Goal: Check status: Check status

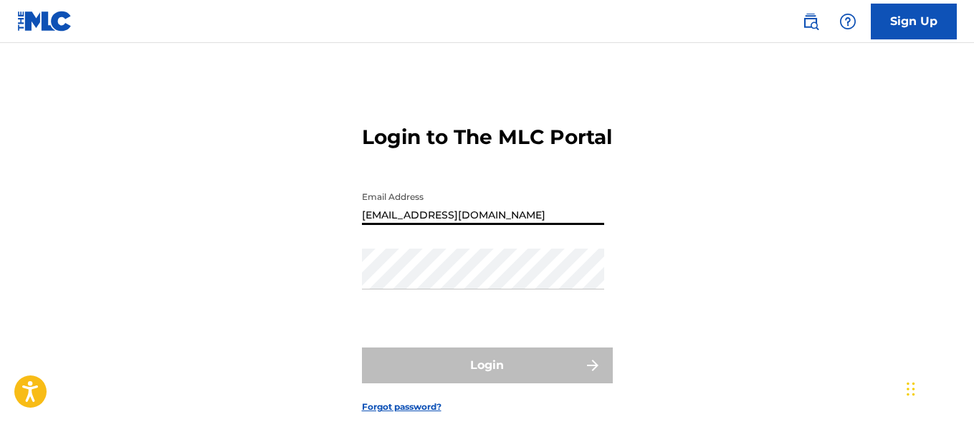
type input "[EMAIL_ADDRESS][DOMAIN_NAME]"
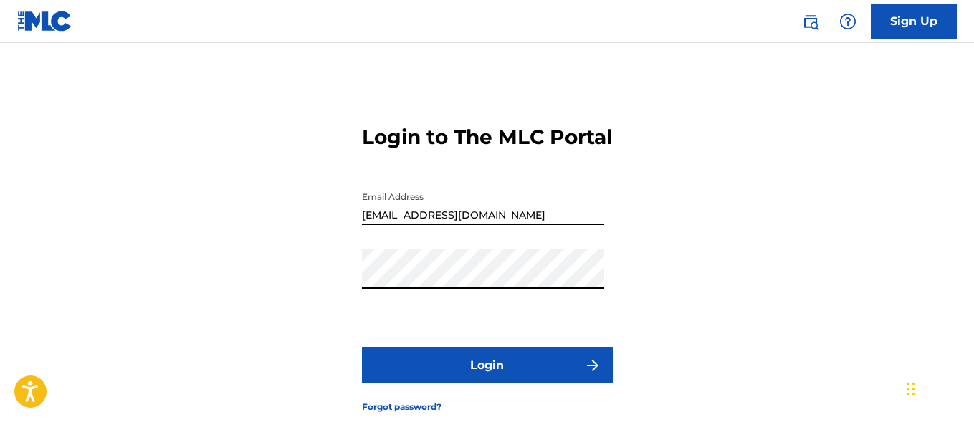
click at [487, 383] on button "Login" at bounding box center [487, 366] width 251 height 36
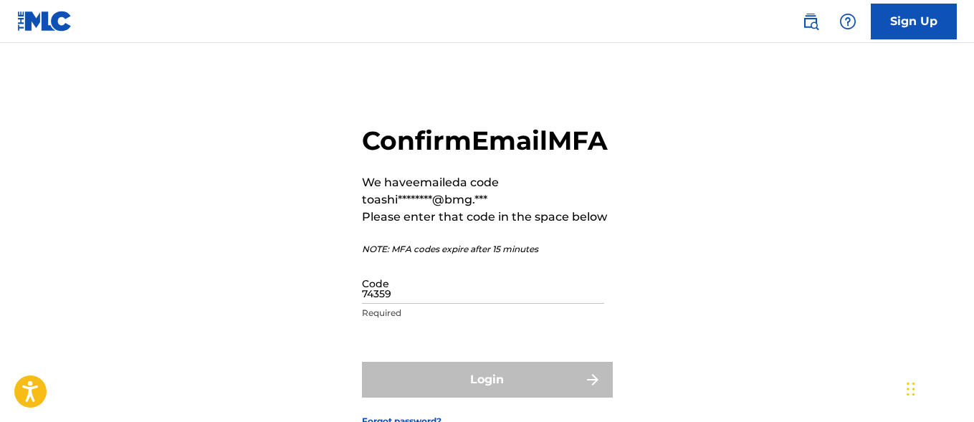
type input "743596"
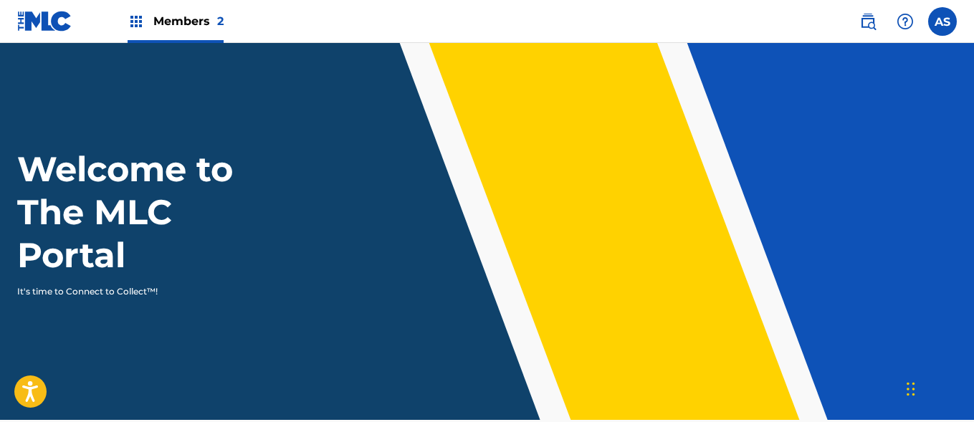
click at [136, 21] on img at bounding box center [136, 21] width 17 height 17
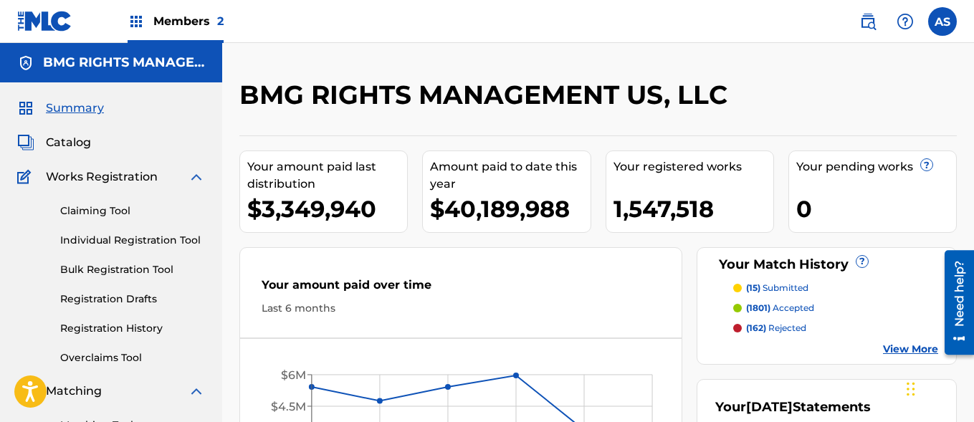
scroll to position [311, 0]
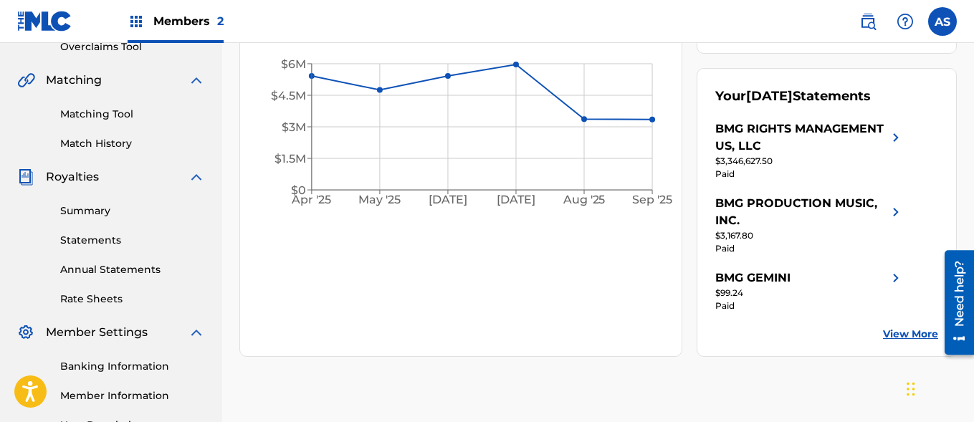
click at [133, 211] on link "Summary" at bounding box center [132, 210] width 145 height 15
